Goal: Task Accomplishment & Management: Manage account settings

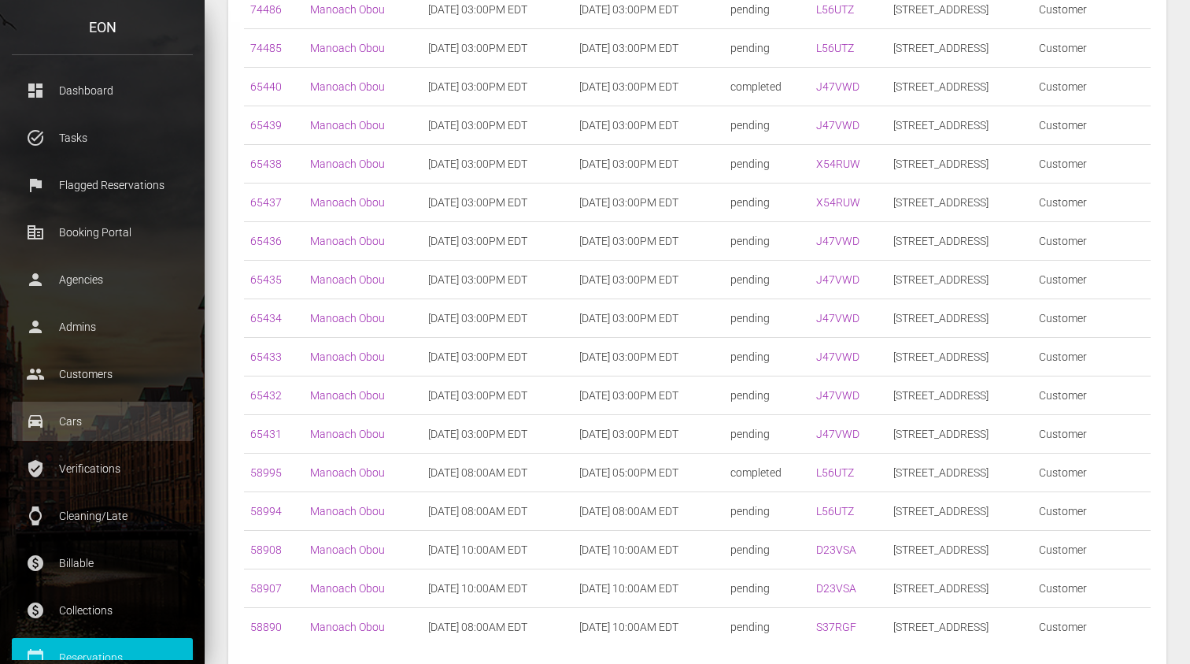
click at [104, 414] on p "Cars" at bounding box center [102, 421] width 157 height 24
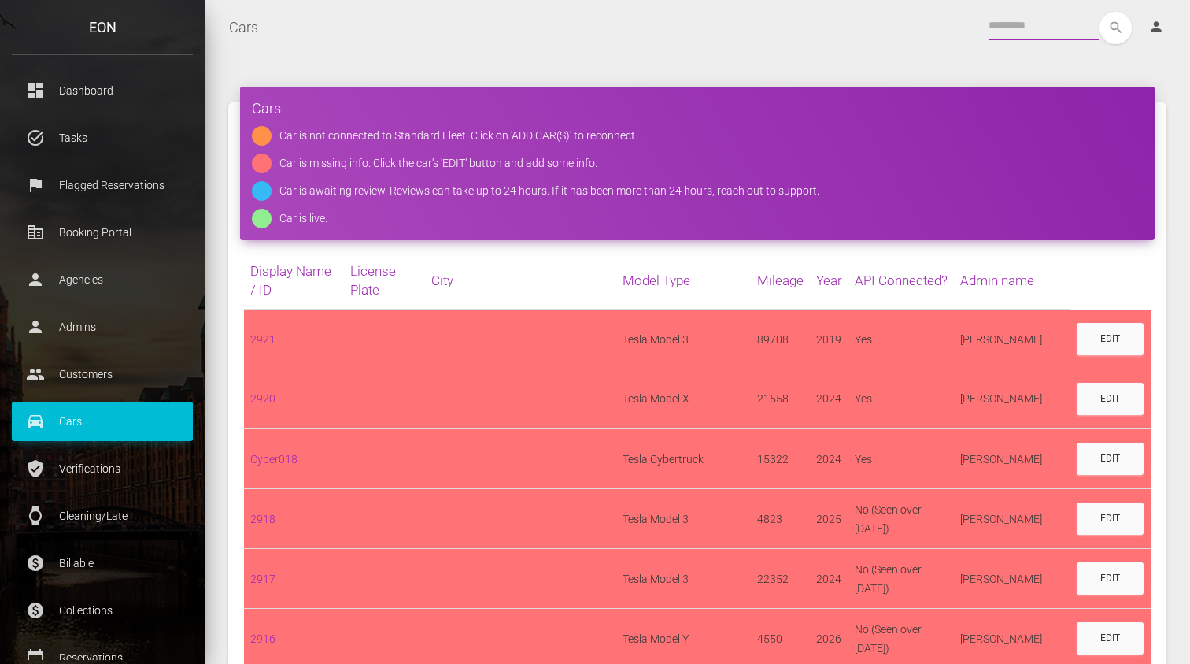
click at [990, 30] on input "text" at bounding box center [1044, 26] width 110 height 28
paste input "*******"
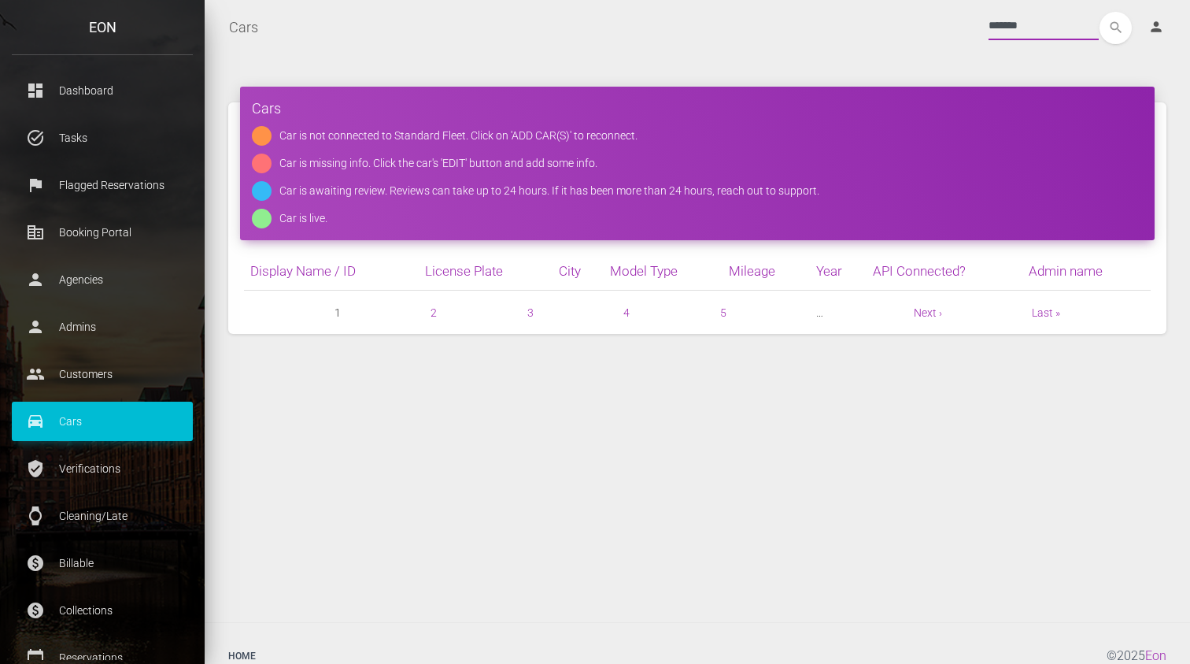
type input "*******"
click at [1100, 12] on button "search" at bounding box center [1116, 28] width 32 height 32
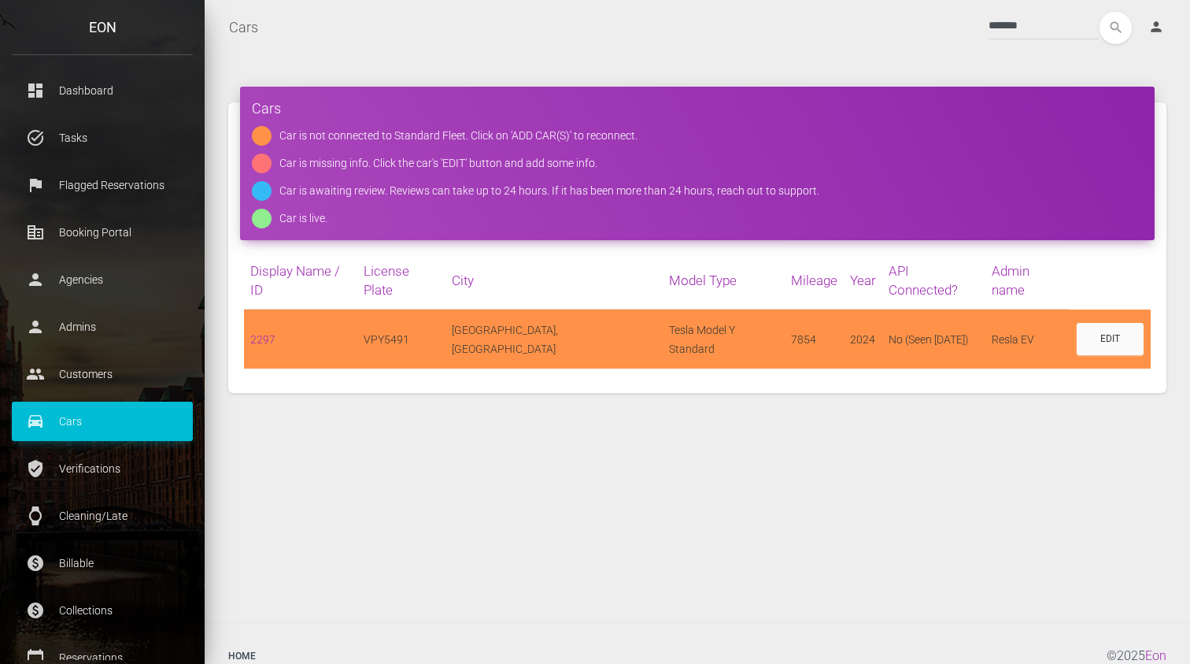
click at [816, 39] on div "******* search person Account Profile Settings Host Rights & Responsibilities L…" at bounding box center [725, 28] width 908 height 32
click at [1101, 332] on div "Edit" at bounding box center [1111, 338] width 20 height 13
click at [1106, 332] on div "Edit" at bounding box center [1111, 338] width 20 height 13
click at [261, 333] on link "2297" at bounding box center [262, 339] width 25 height 13
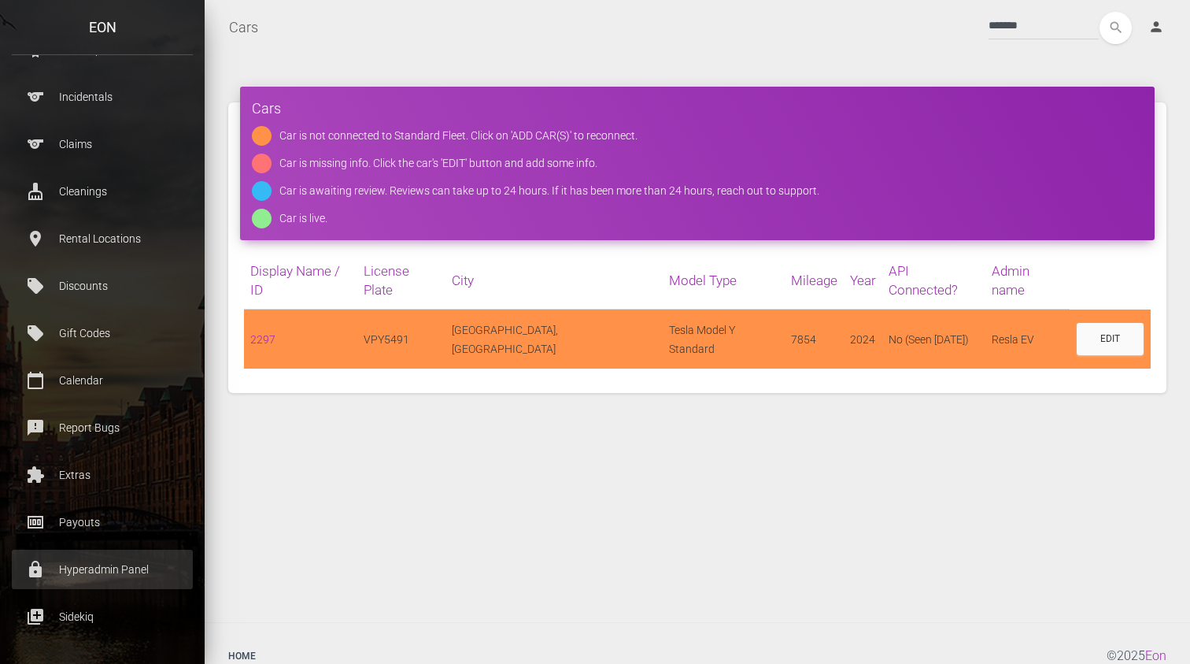
click at [113, 569] on p "Hyperadmin Panel" at bounding box center [102, 569] width 157 height 24
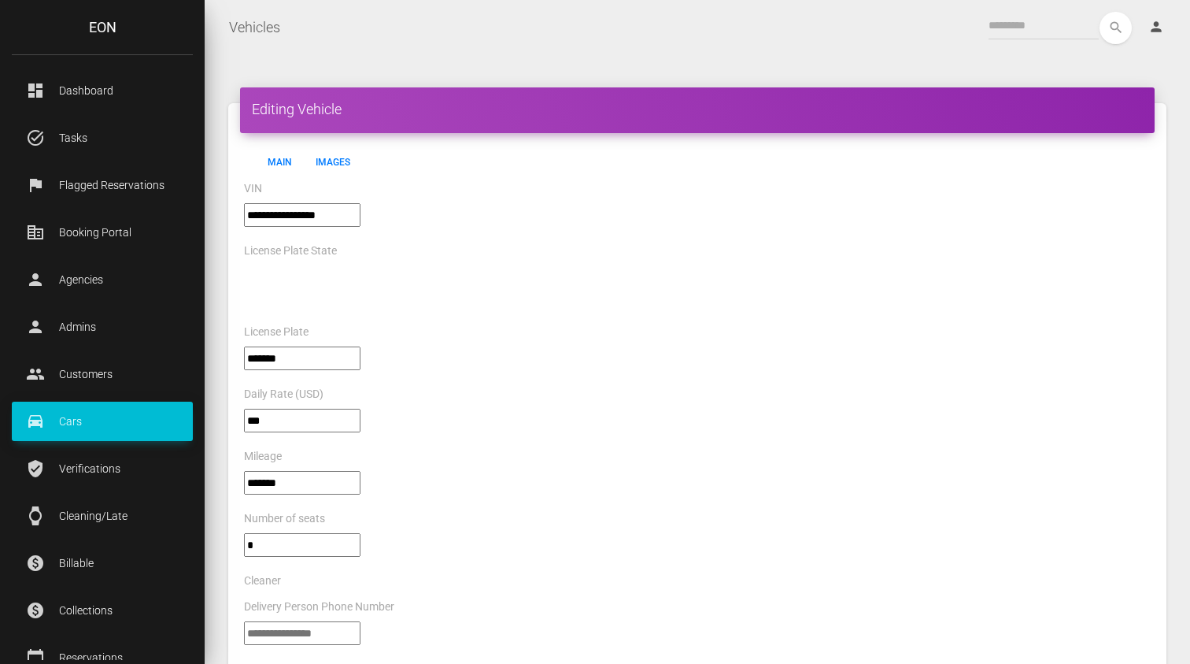
select select "*"
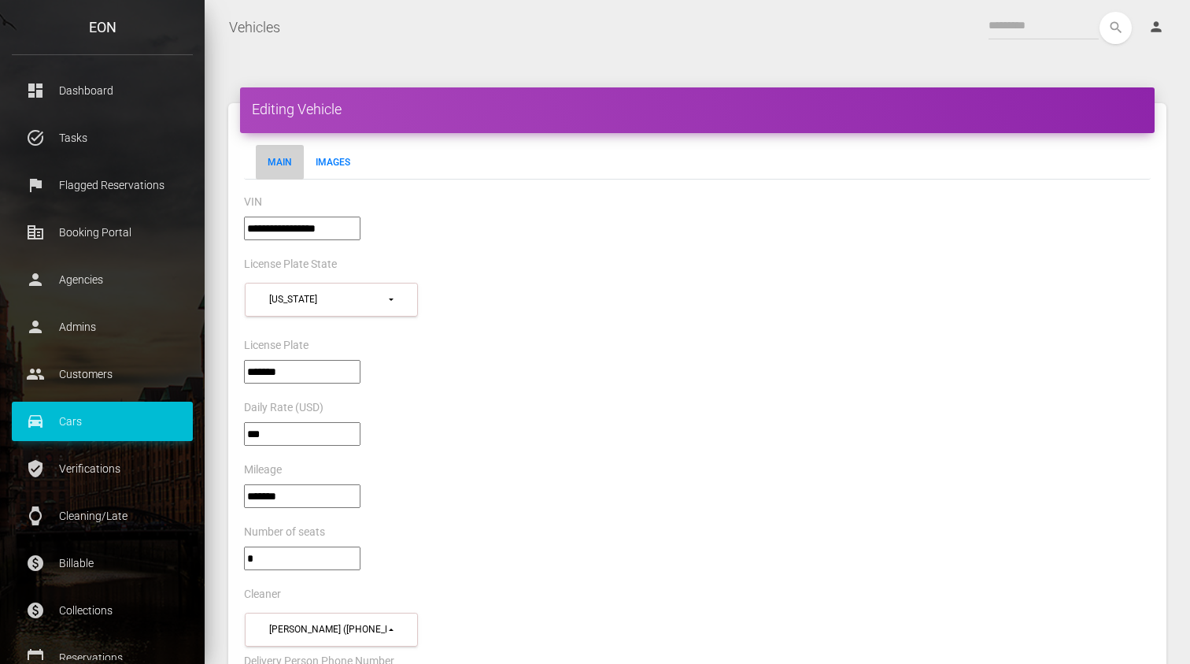
click at [508, 403] on div "Daily Rate (USD)" at bounding box center [697, 410] width 931 height 24
click at [336, 164] on link "Images" at bounding box center [333, 162] width 58 height 35
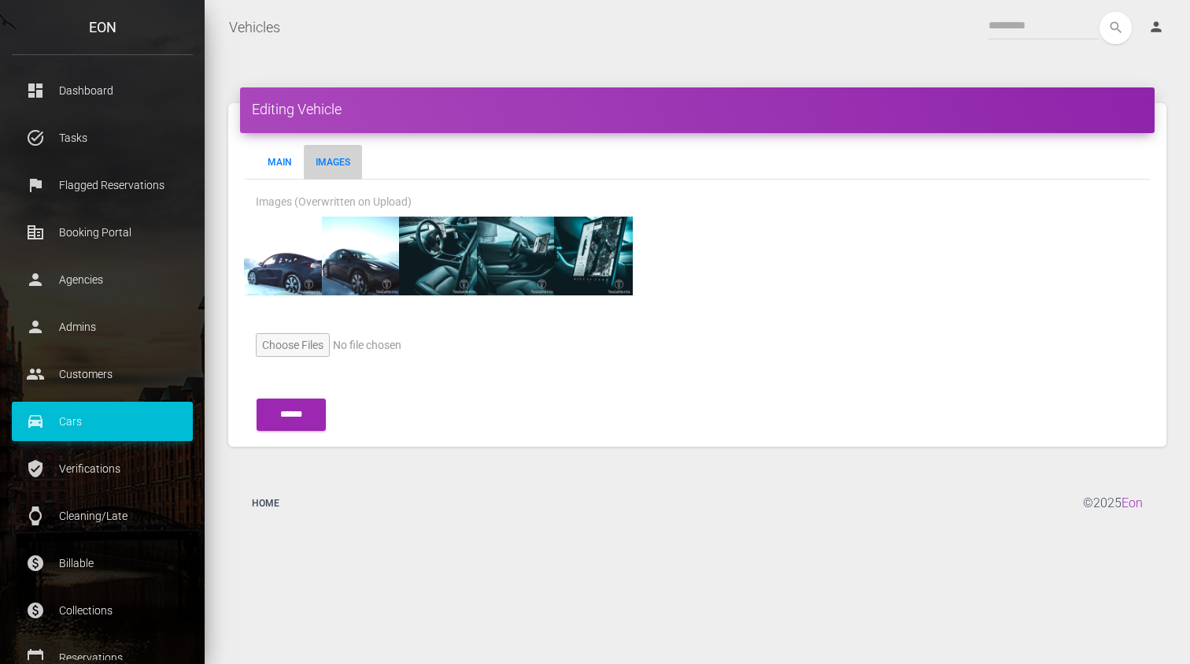
click at [291, 154] on link "Main" at bounding box center [280, 162] width 48 height 35
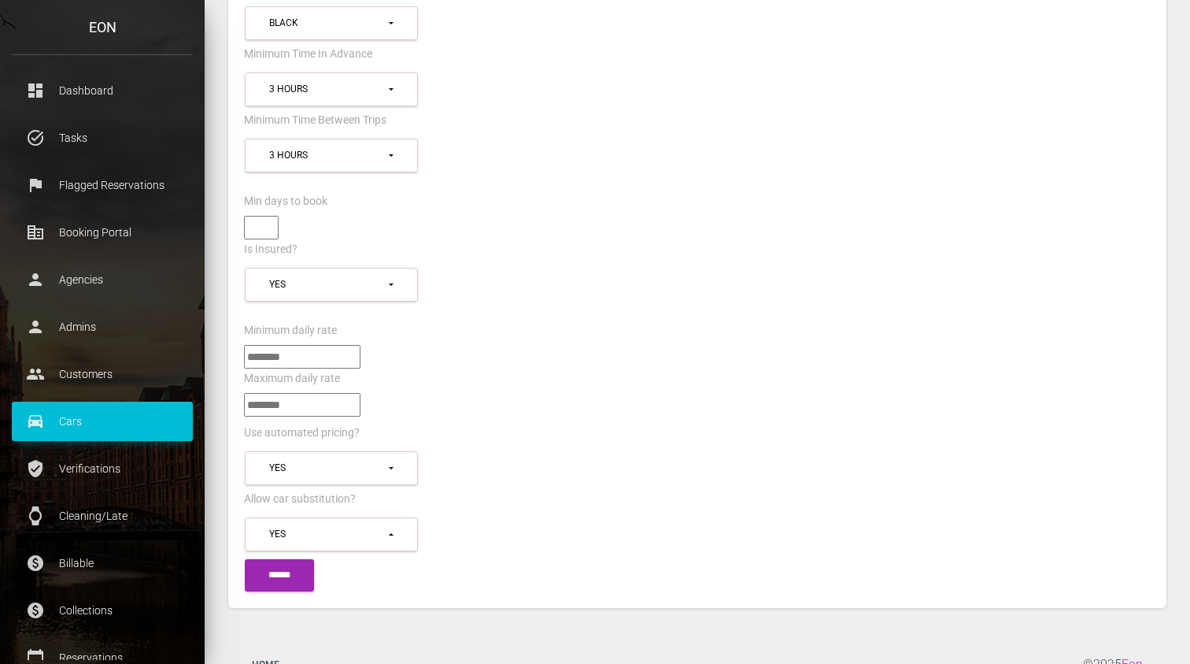
scroll to position [1632, 0]
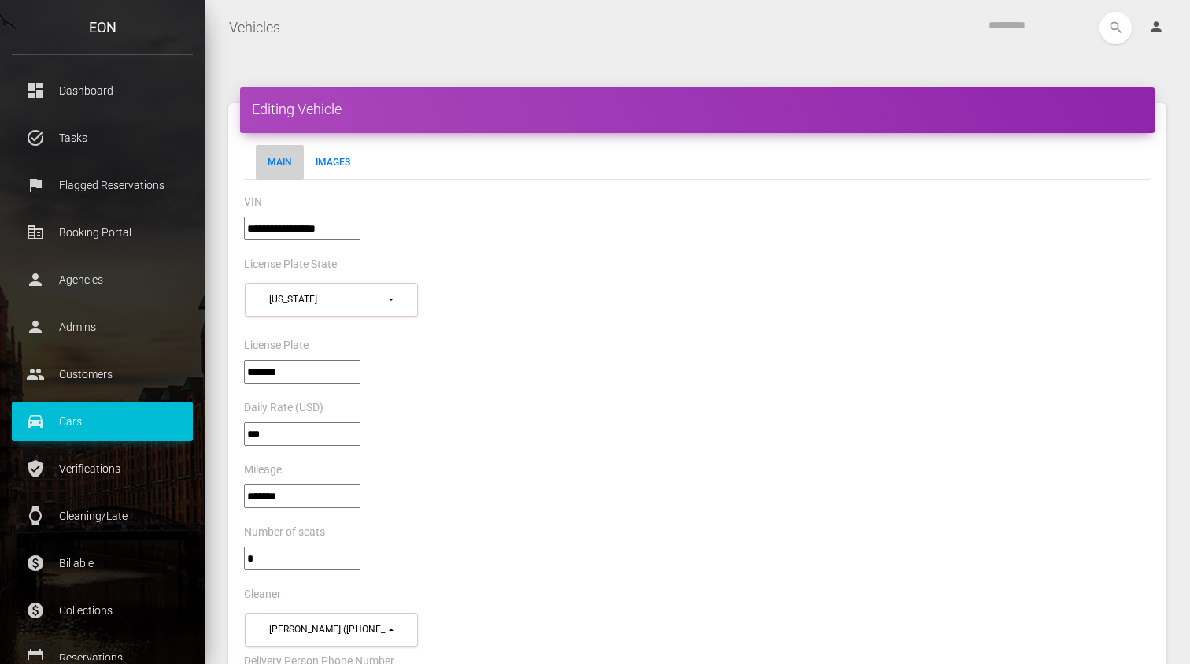
select select "*"
click at [342, 227] on input"] "**********" at bounding box center [302, 229] width 117 height 24
click at [821, 206] on div "VIN" at bounding box center [697, 204] width 931 height 24
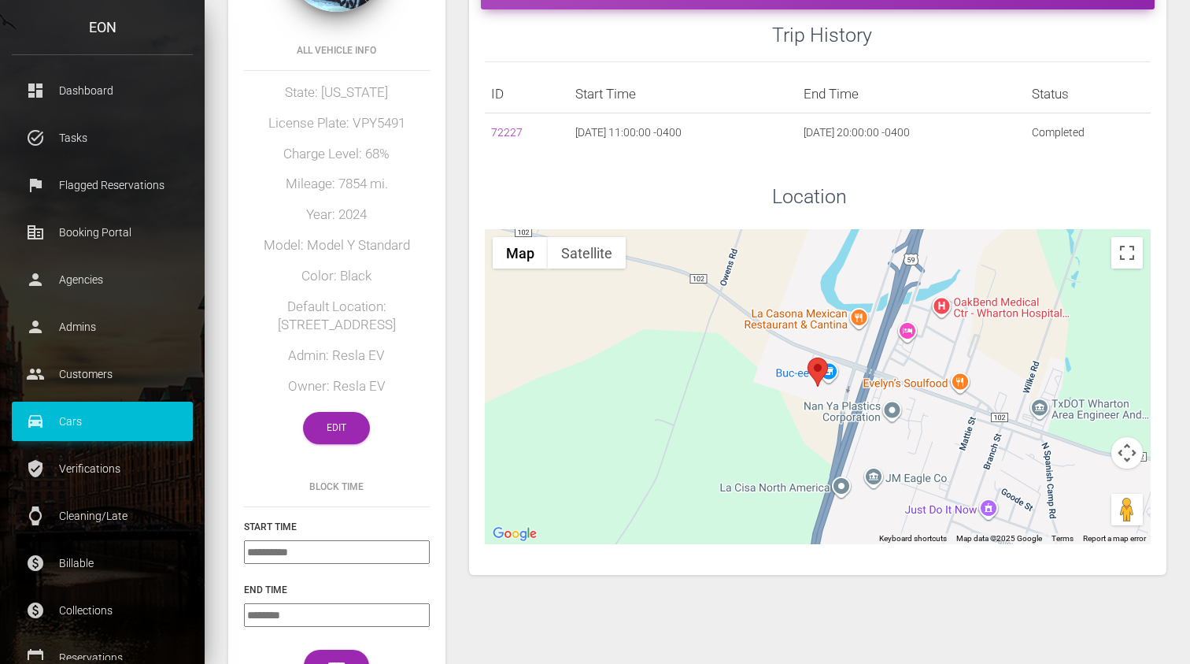
scroll to position [155, 0]
click at [337, 424] on link "Edit" at bounding box center [336, 427] width 67 height 32
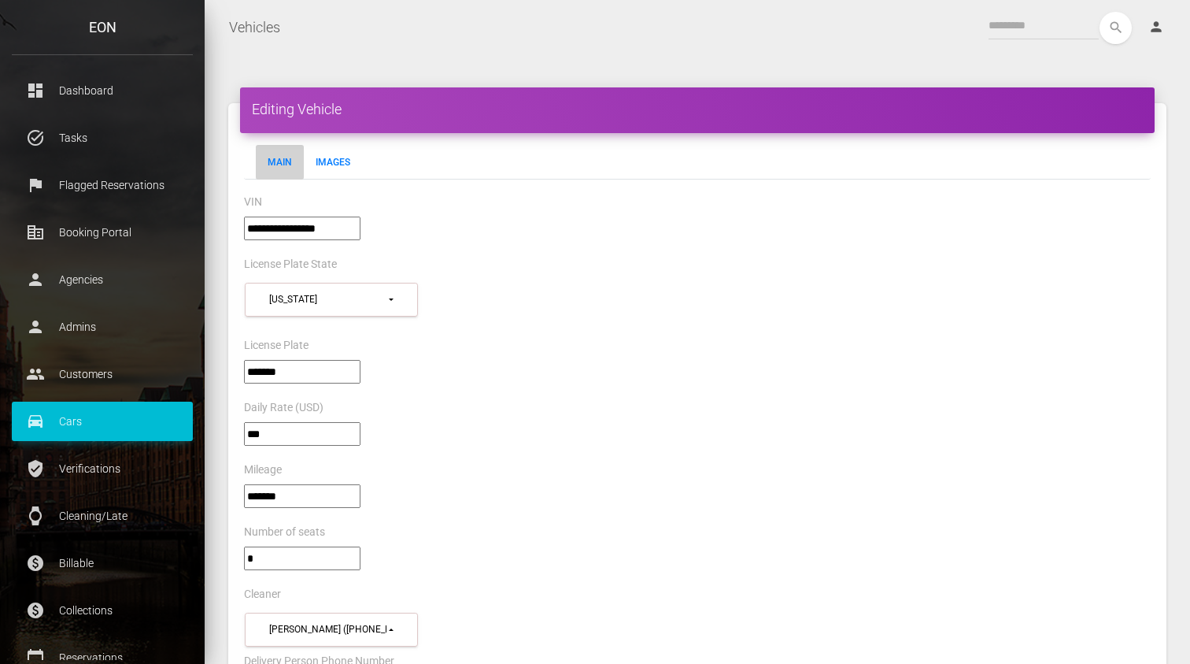
select select "*"
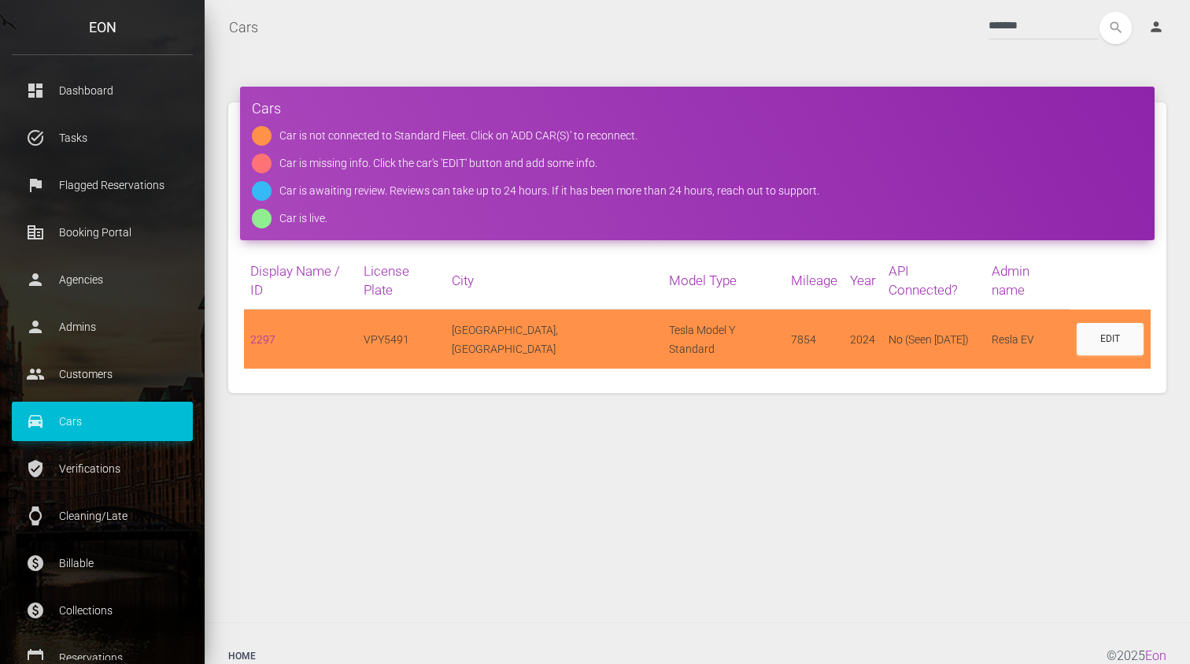
click at [646, 64] on div "Cars Car is not connected to Standard Fleet. Click on 'ADD CAR(S)' to reconnect…" at bounding box center [698, 338] width 986 height 567
click at [631, 524] on div "Cars Car is not connected to Standard Fleet. Click on 'ADD CAR(S)' to reconnect…" at bounding box center [698, 338] width 986 height 567
click at [716, 439] on div "Cars Car is not connected to Standard Fleet. Click on 'ADD CAR(S)' to reconnect…" at bounding box center [698, 338] width 986 height 567
click at [1011, 338] on td "Resla EV" at bounding box center [1028, 338] width 84 height 59
click at [973, 487] on div "Cars Car is not connected to Standard Fleet. Click on 'ADD CAR(S)' to reconnect…" at bounding box center [698, 338] width 986 height 567
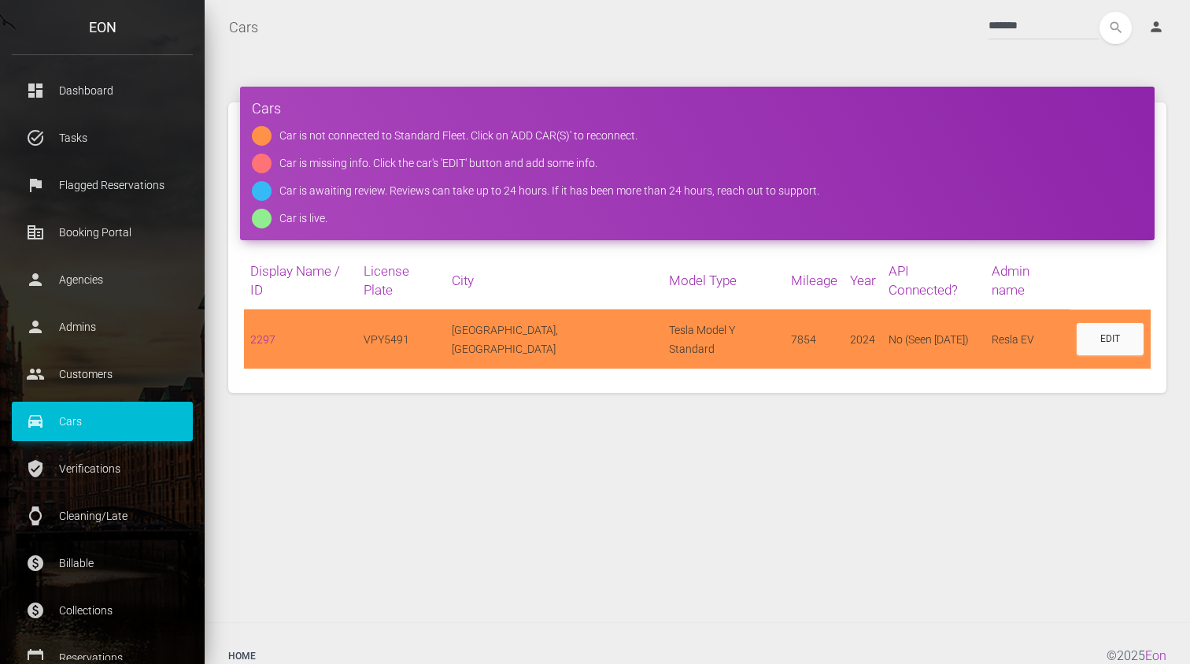
click at [433, 385] on div "Cars Car is not connected to Standard Fleet. Click on 'ADD CAR(S)' to reconnect…" at bounding box center [698, 248] width 962 height 338
click at [546, 535] on div "Cars Car is not connected to Standard Fleet. Click on 'ADD CAR(S)' to reconnect…" at bounding box center [698, 338] width 986 height 567
click at [708, 412] on div "Cars Car is not connected to Standard Fleet. Click on 'ADD CAR(S)' to reconnect…" at bounding box center [698, 338] width 986 height 567
click at [742, 20] on div "******* search person Account Profile Settings Host Rights & Responsibilities L…" at bounding box center [725, 28] width 908 height 32
